Goal: Task Accomplishment & Management: Manage account settings

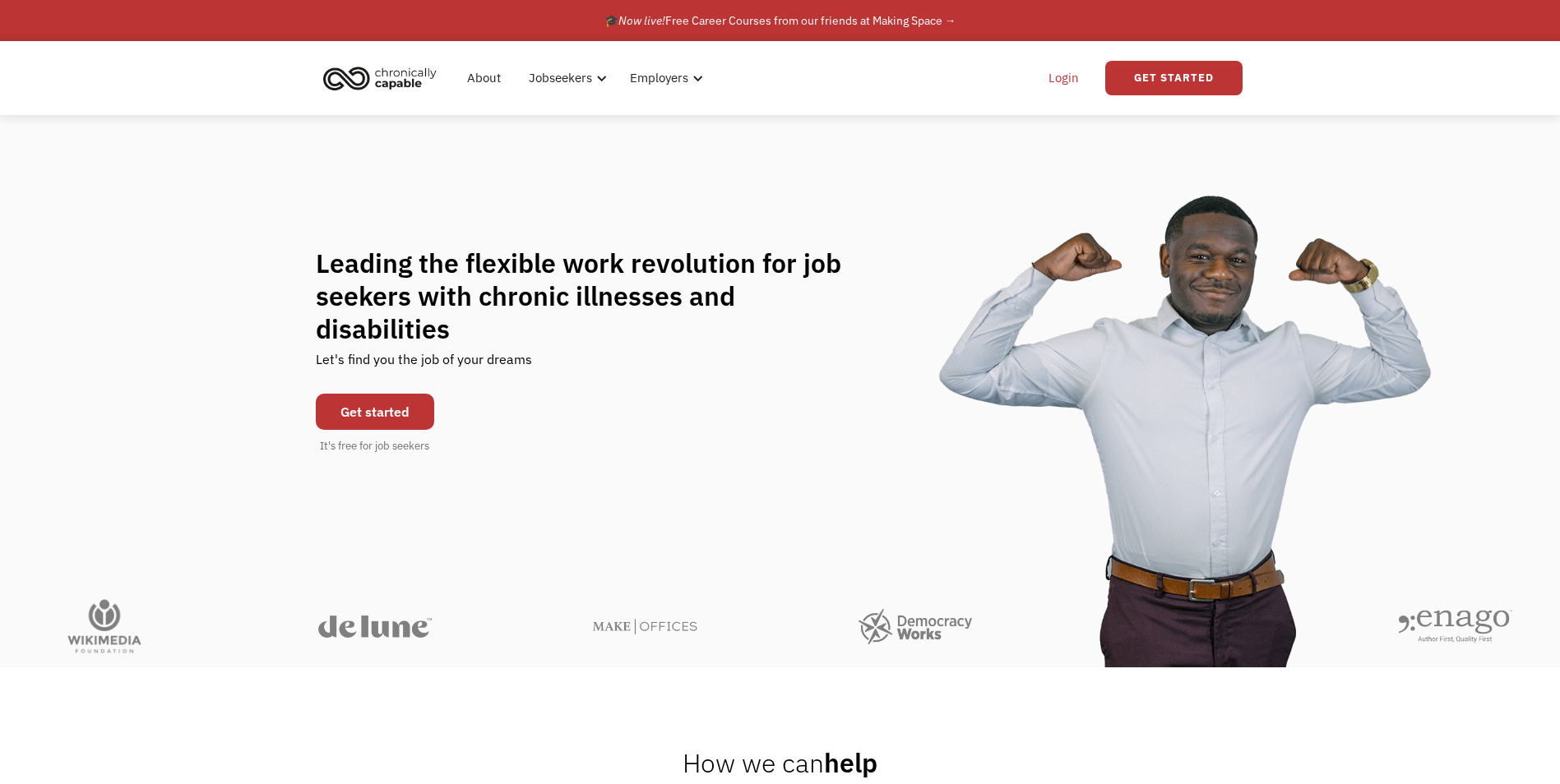
click at [1063, 83] on link "Login" at bounding box center [1063, 78] width 50 height 53
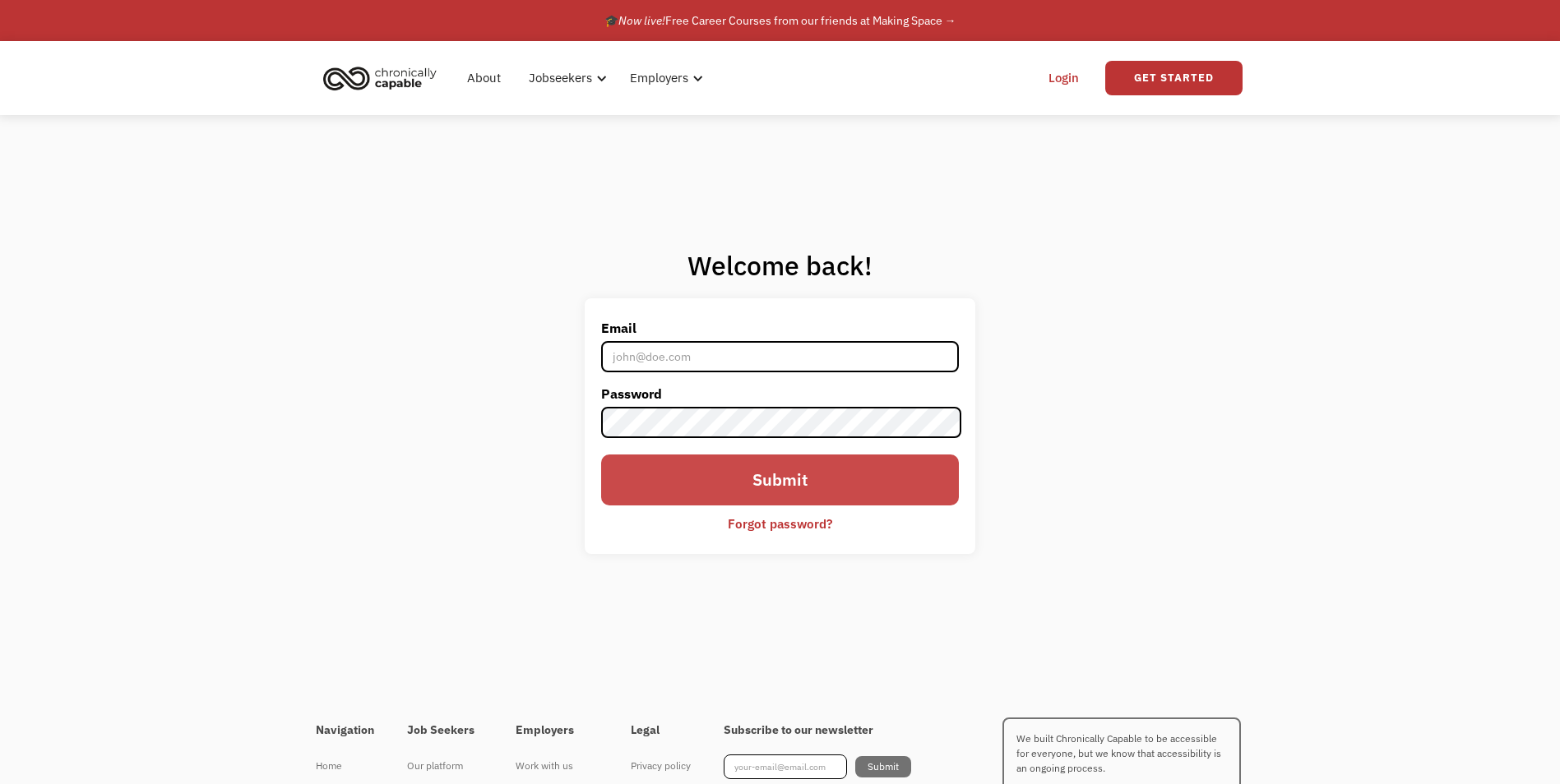
type input "[PERSON_NAME][EMAIL_ADDRESS][PERSON_NAME][DOMAIN_NAME]"
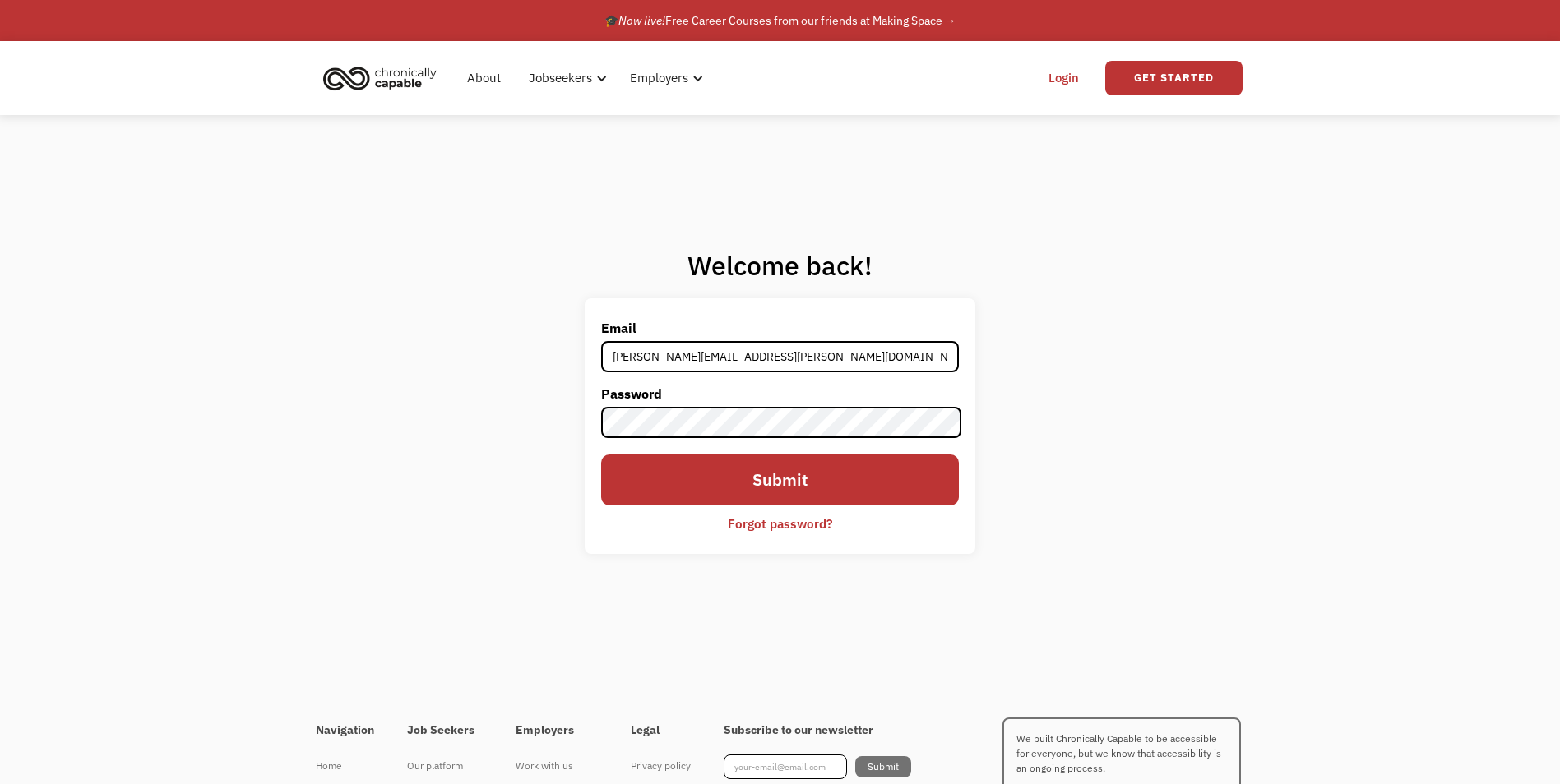
click at [729, 487] on input "Submit" at bounding box center [779, 480] width 357 height 51
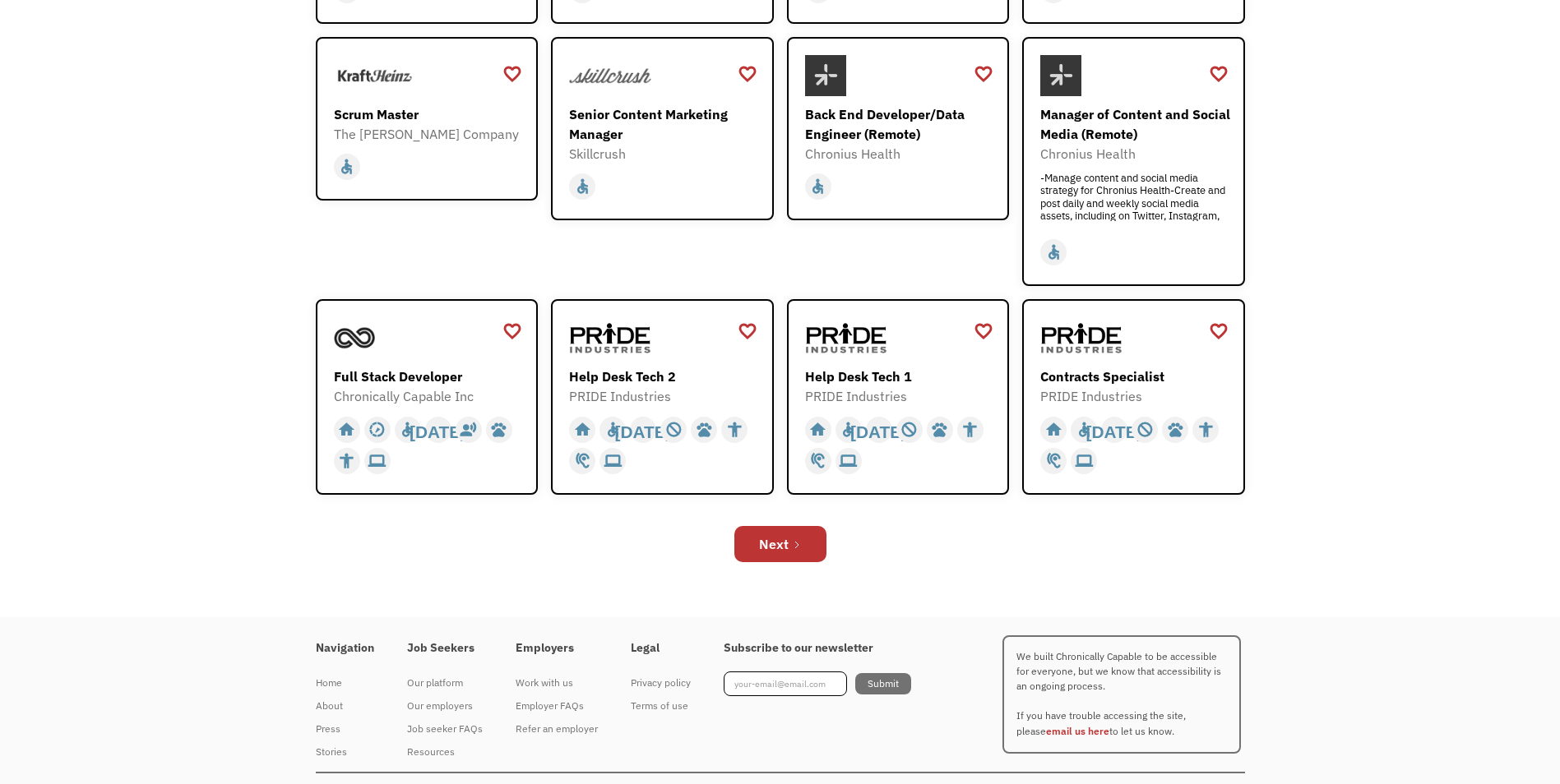
scroll to position [493, 0]
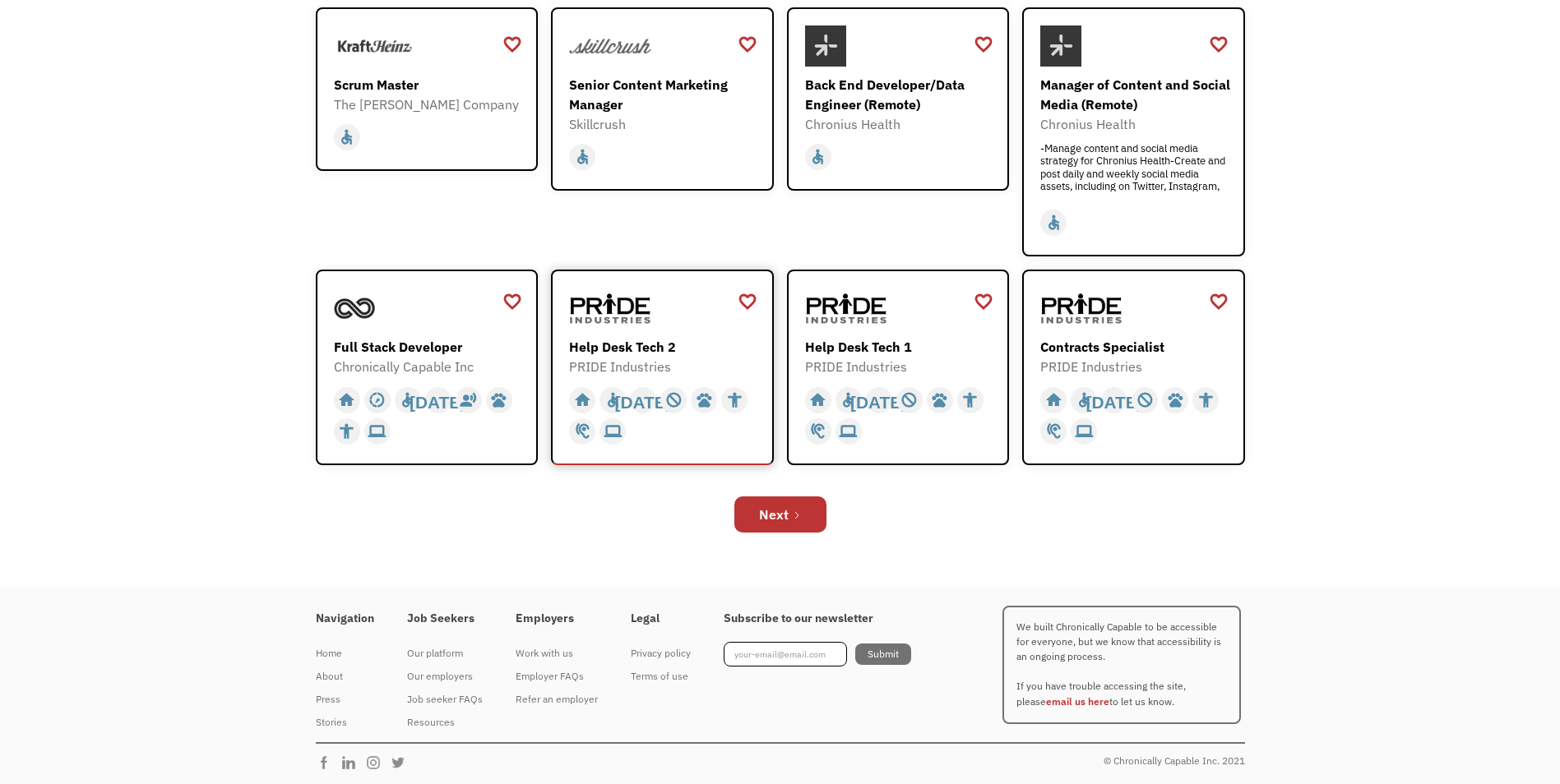
click at [596, 349] on div "Help Desk Tech 2" at bounding box center [664, 347] width 191 height 19
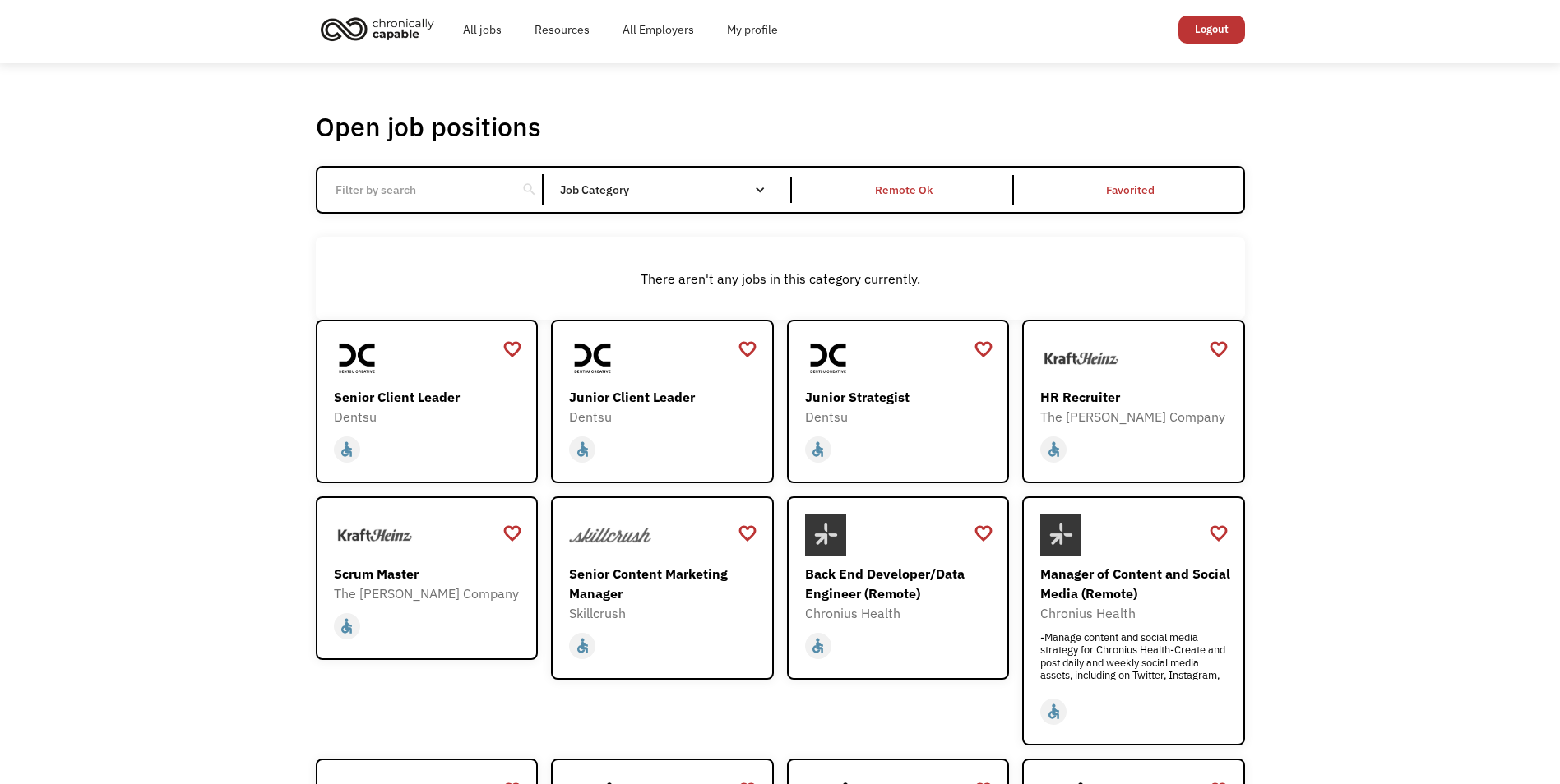
scroll to position [0, 0]
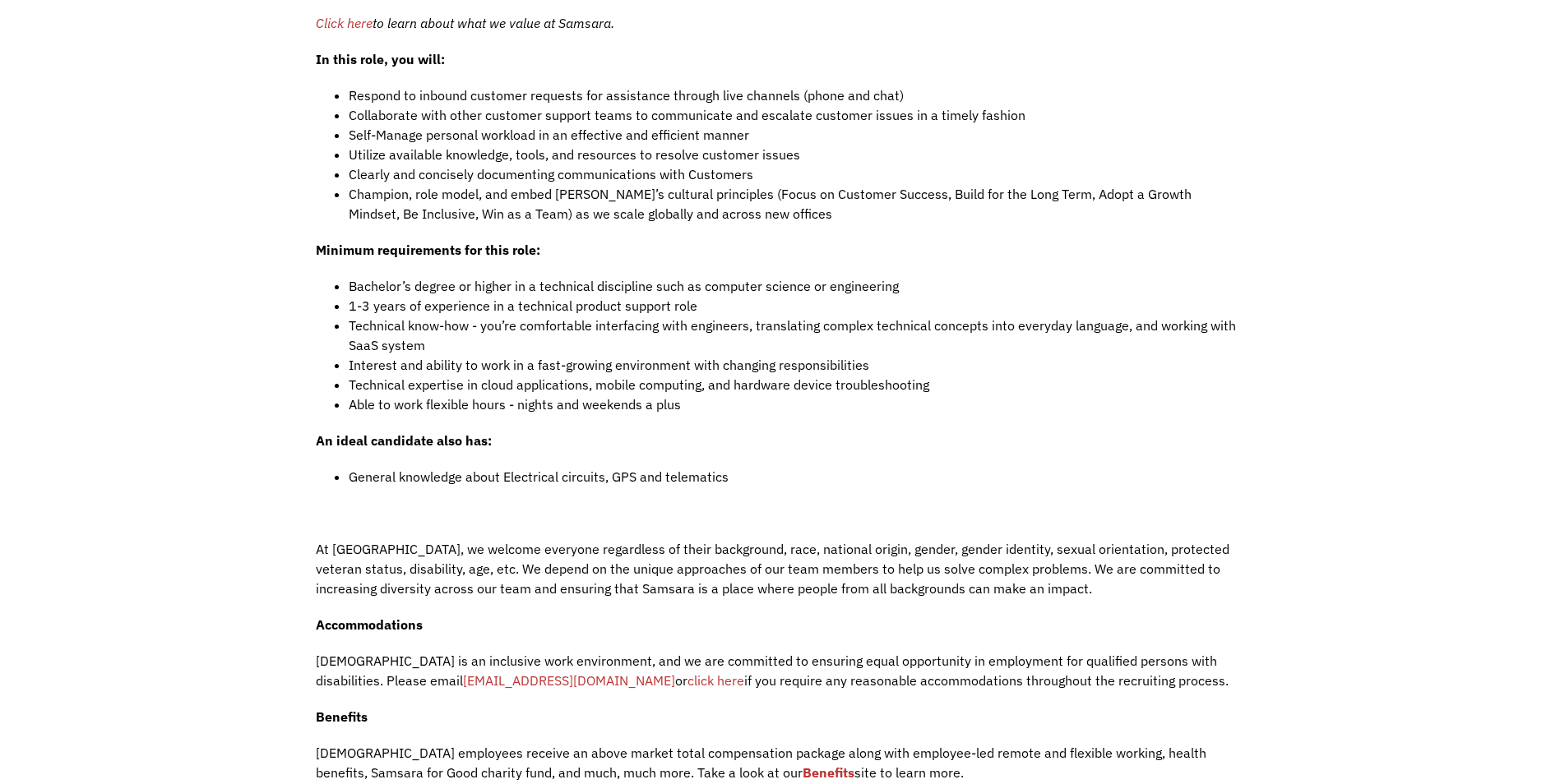
scroll to position [1644, 0]
